Goal: Task Accomplishment & Management: Use online tool/utility

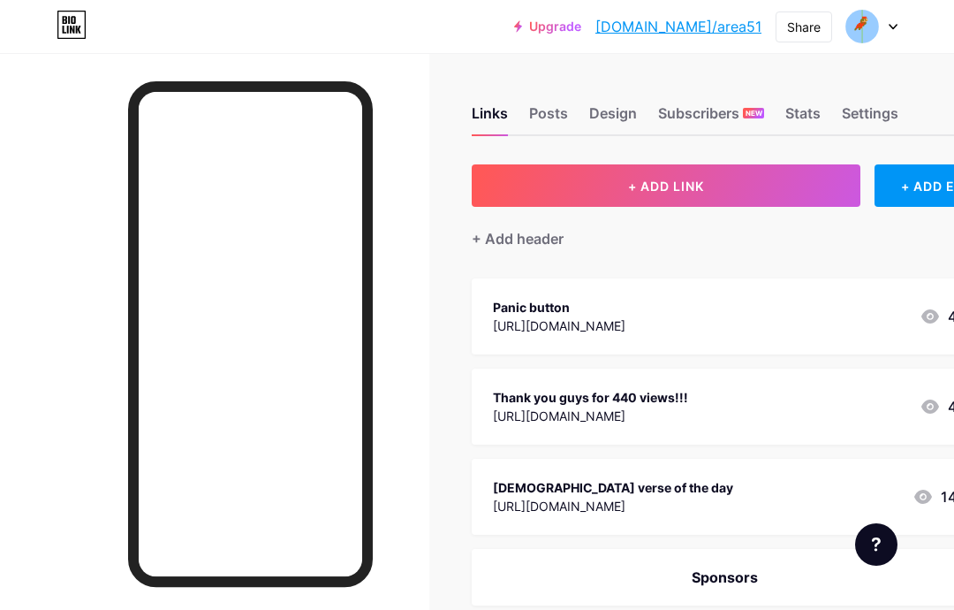
click at [801, 120] on div "Stats" at bounding box center [803, 119] width 35 height 32
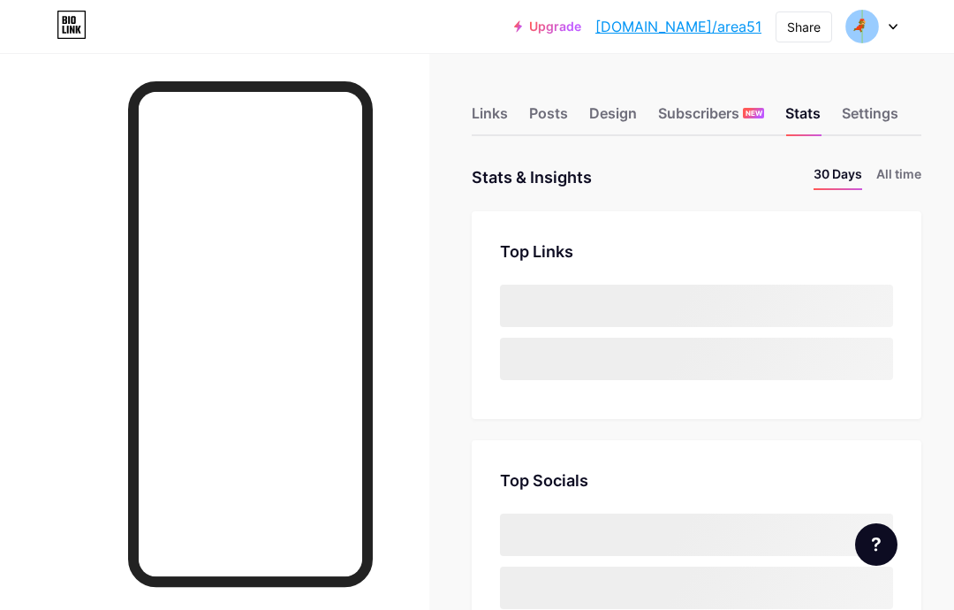
scroll to position [610, 954]
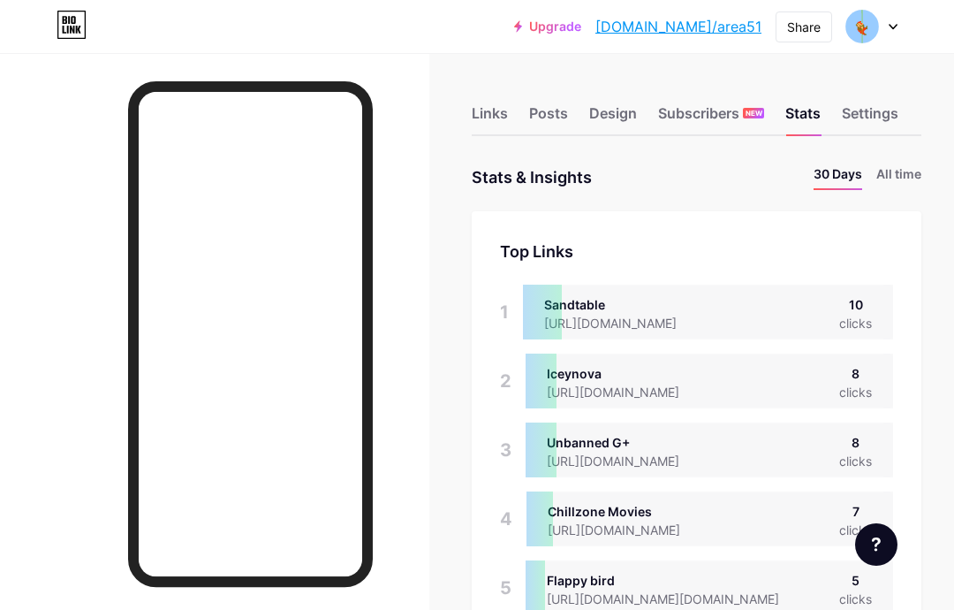
click at [917, 180] on li "All time" at bounding box center [899, 177] width 45 height 26
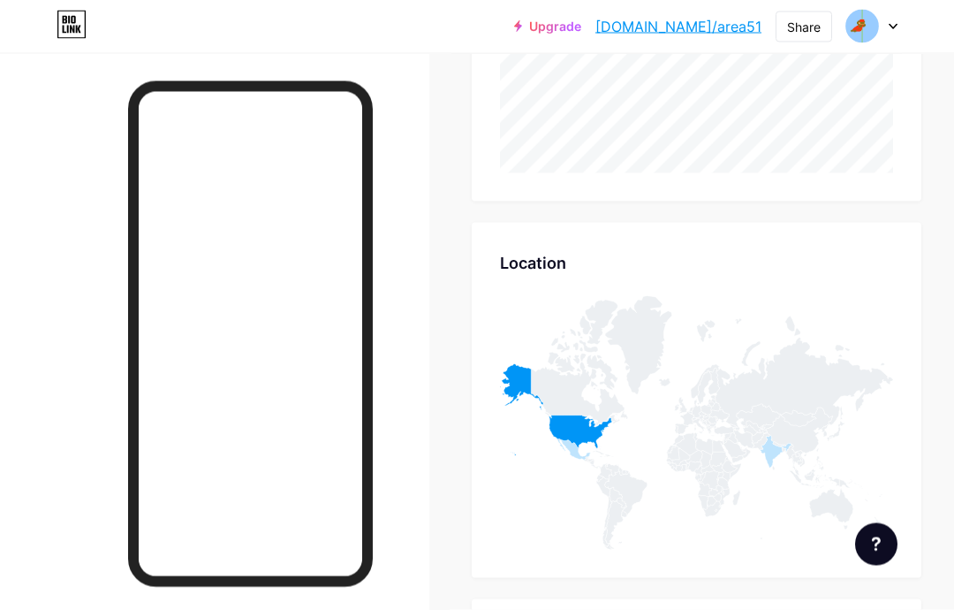
scroll to position [630, 0]
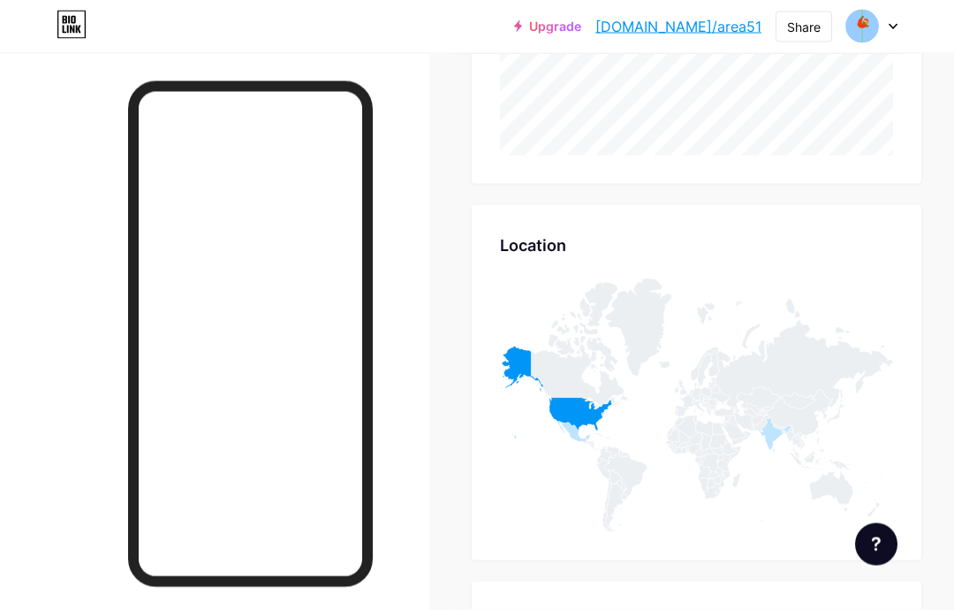
click at [568, 395] on icon at bounding box center [579, 345] width 96 height 126
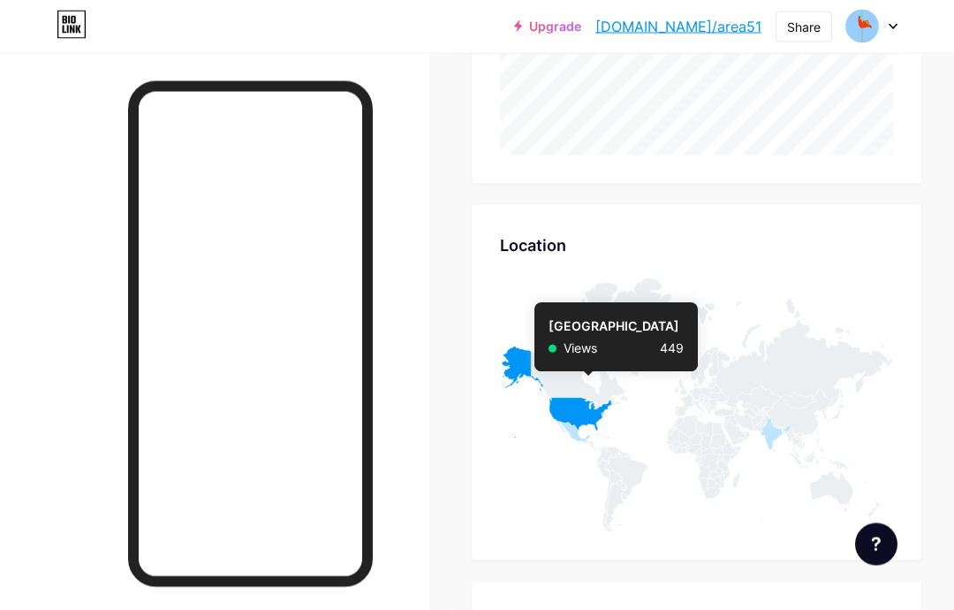
scroll to position [631, 0]
click at [588, 408] on icon at bounding box center [556, 392] width 112 height 92
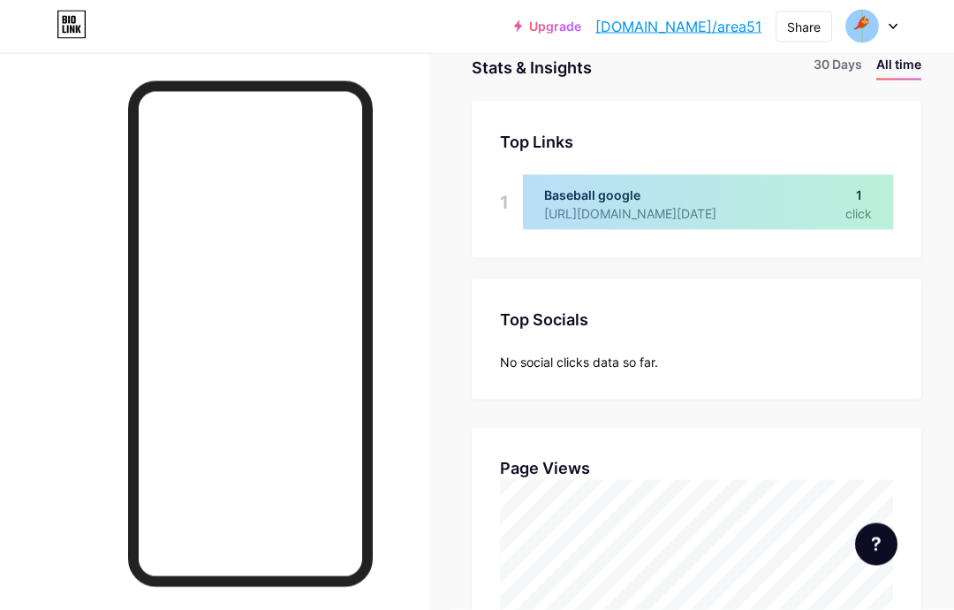
scroll to position [0, 0]
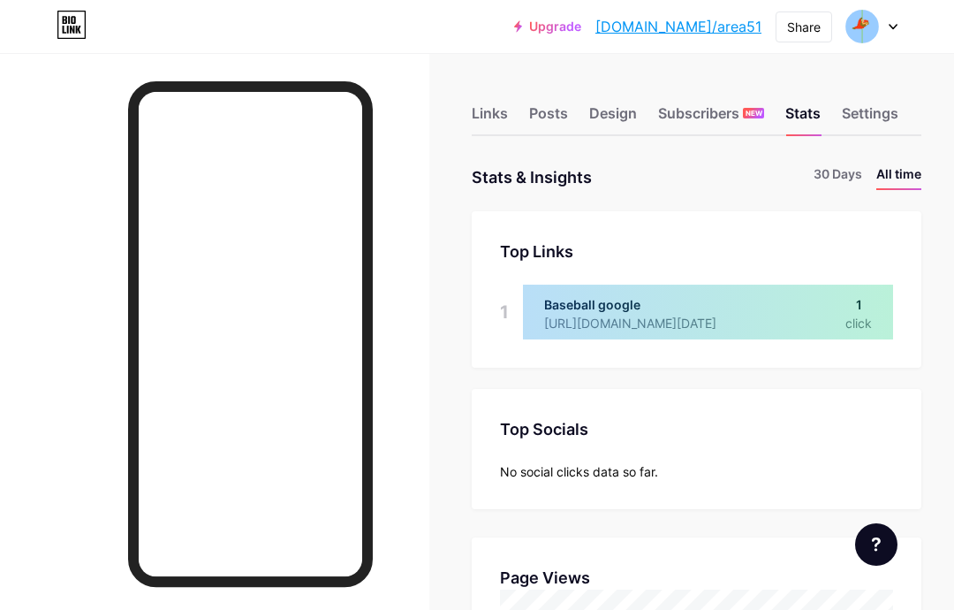
click at [507, 110] on div "Links" at bounding box center [490, 119] width 36 height 32
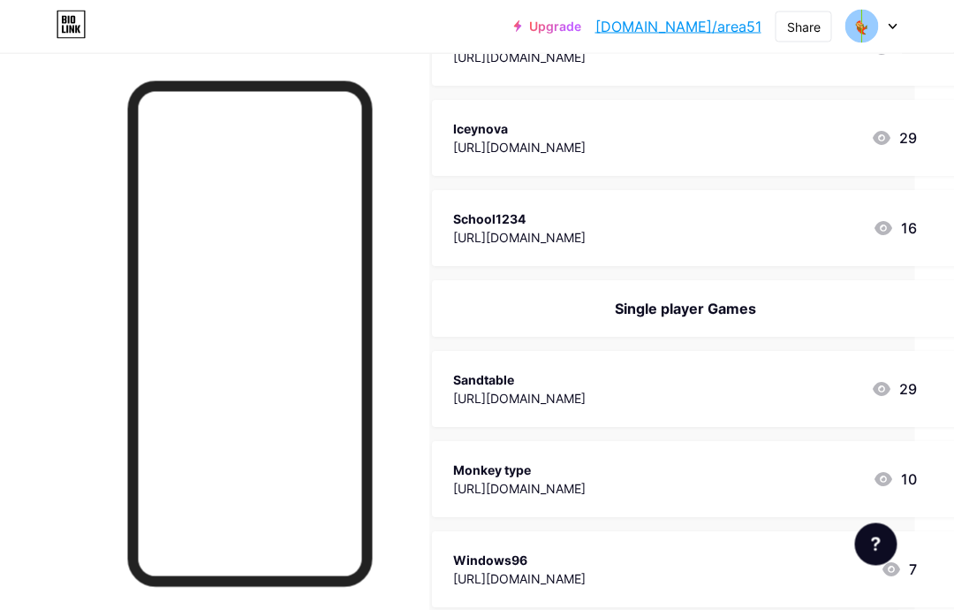
scroll to position [0, 39]
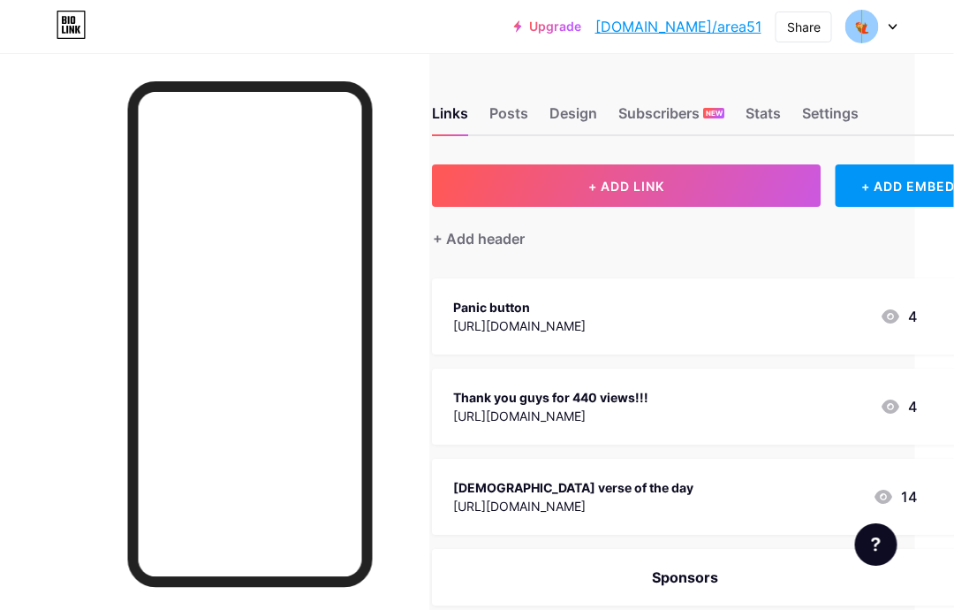
click at [670, 184] on button "+ ADD LINK" at bounding box center [627, 185] width 389 height 42
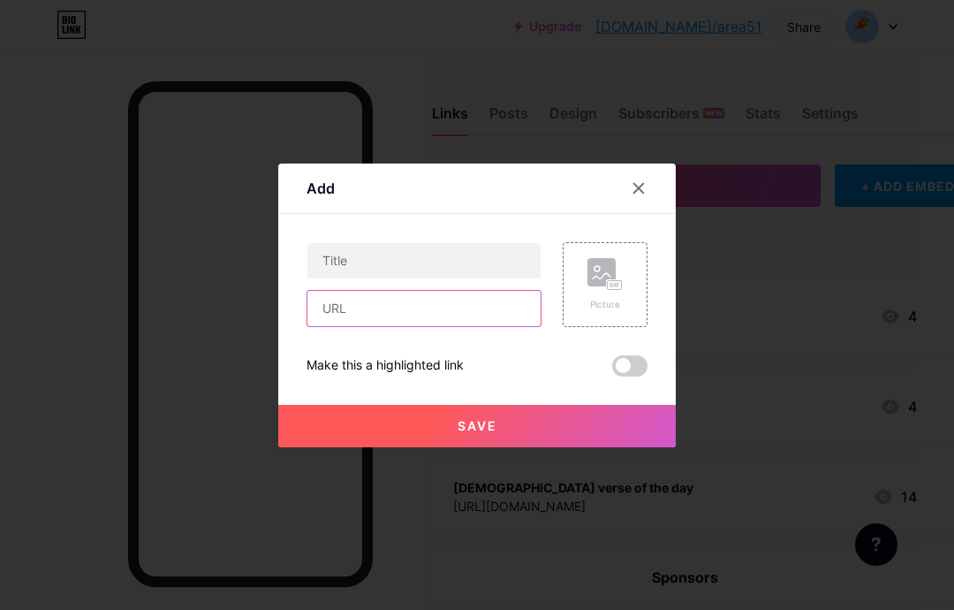
click at [412, 326] on input "text" at bounding box center [424, 308] width 233 height 35
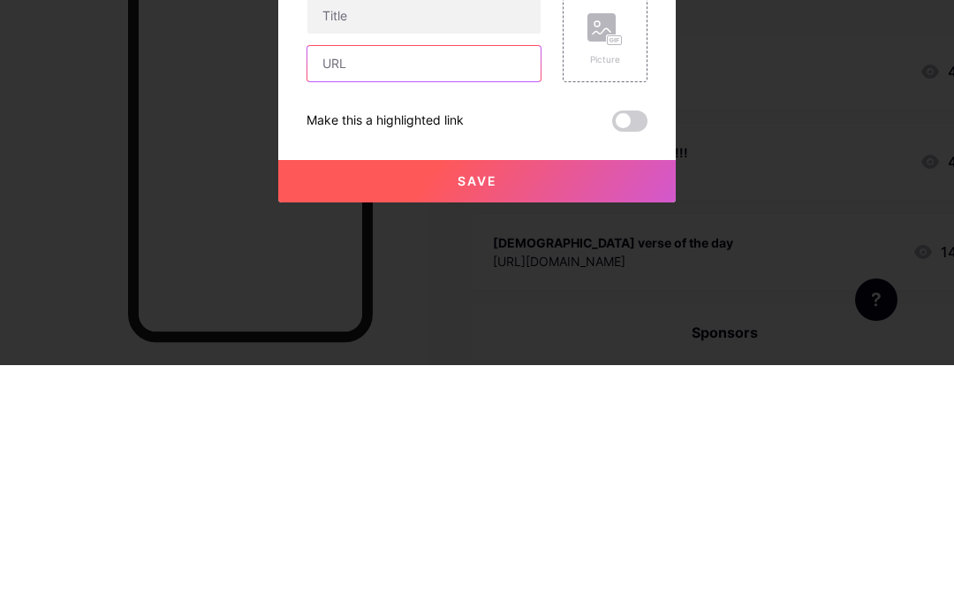
paste input "[URL][DOMAIN_NAME][DOMAIN_NAME]"
type input "[URL][DOMAIN_NAME][DOMAIN_NAME]"
click at [370, 243] on input "text" at bounding box center [424, 260] width 233 height 35
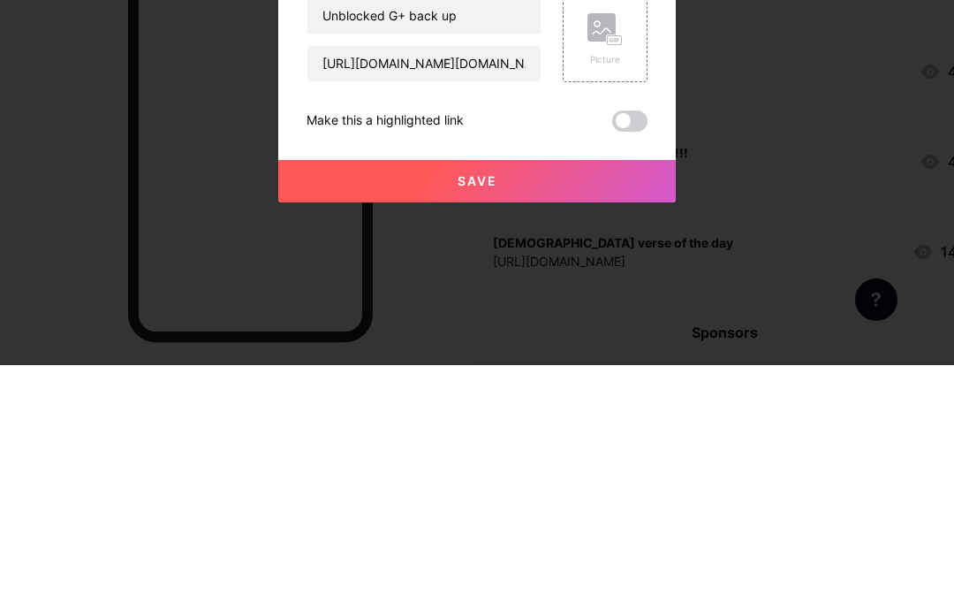
scroll to position [245, 0]
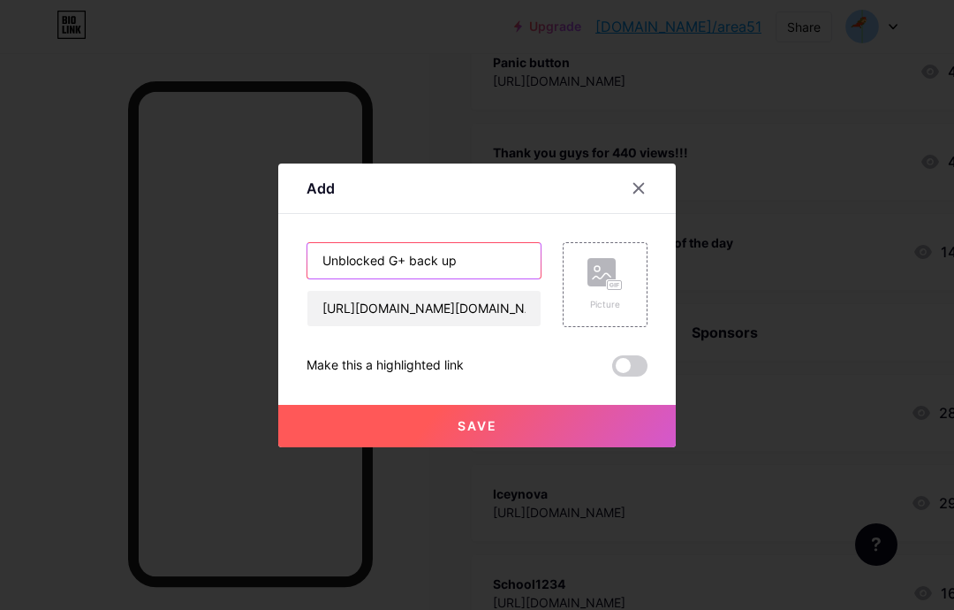
type input "Unblocked G+ back up"
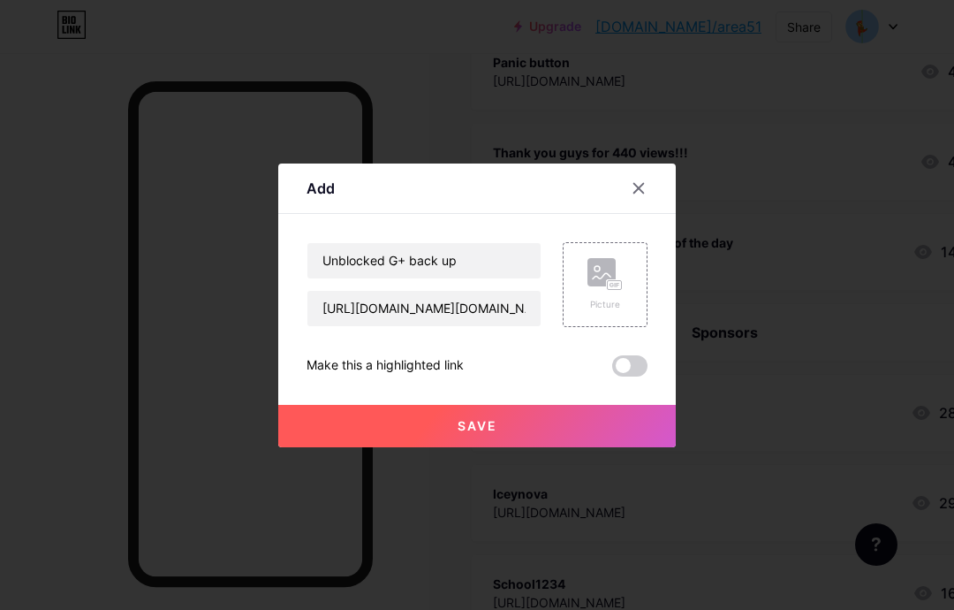
click at [497, 447] on button "Save" at bounding box center [477, 426] width 398 height 42
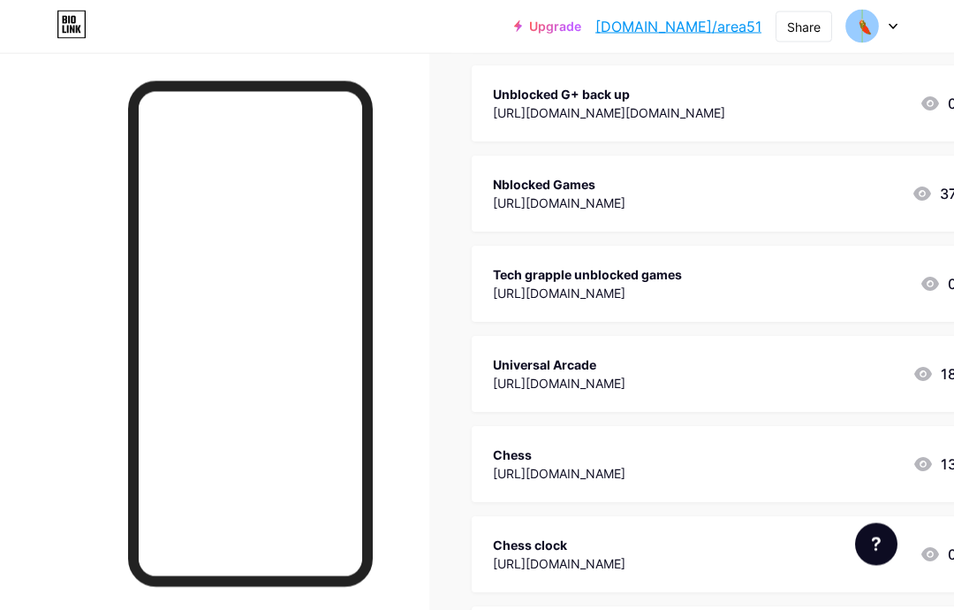
scroll to position [2556, 0]
